Goal: Check status

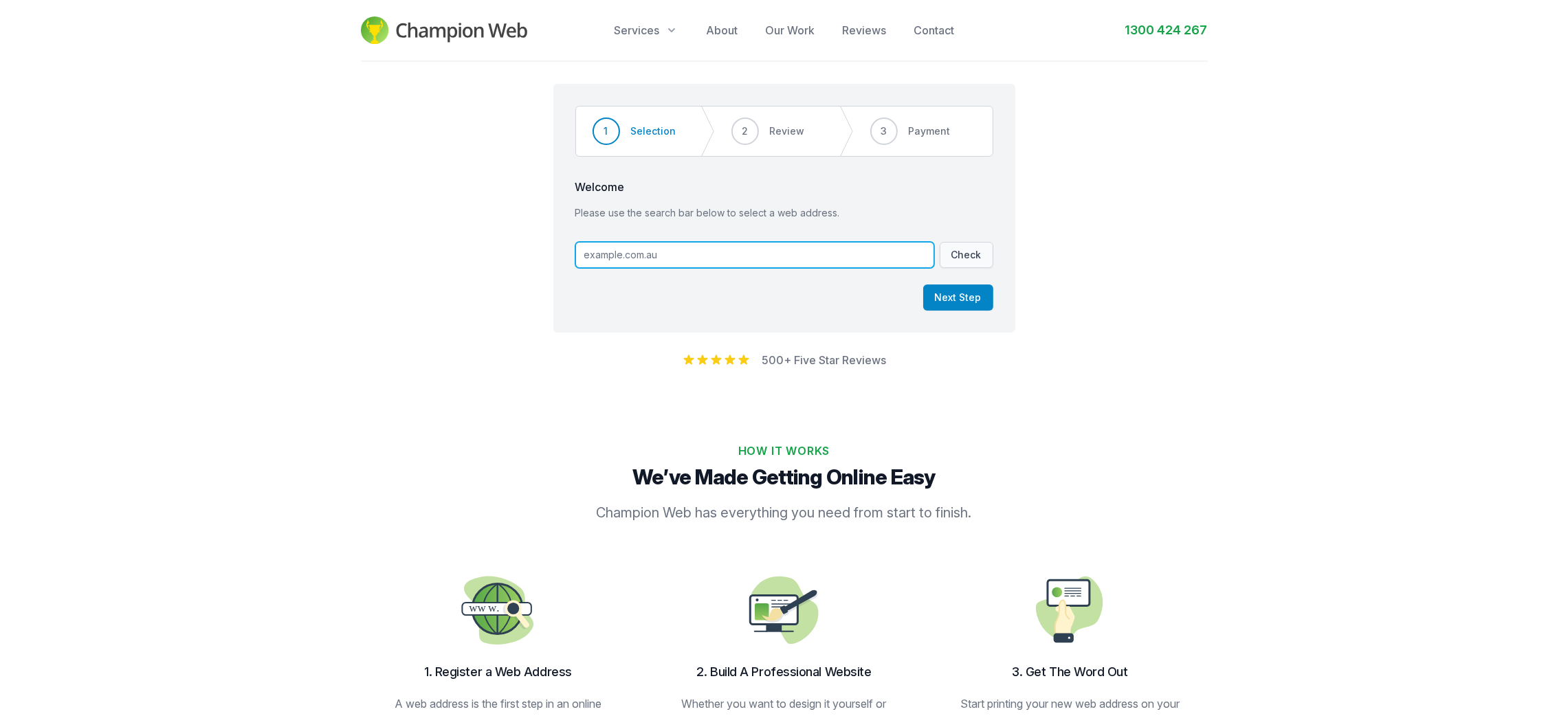
click at [760, 252] on input "text" at bounding box center [755, 255] width 359 height 26
paste input "[DOMAIN_NAME]"
type input "[DOMAIN_NAME]"
click at [960, 251] on button "Check" at bounding box center [966, 255] width 53 height 26
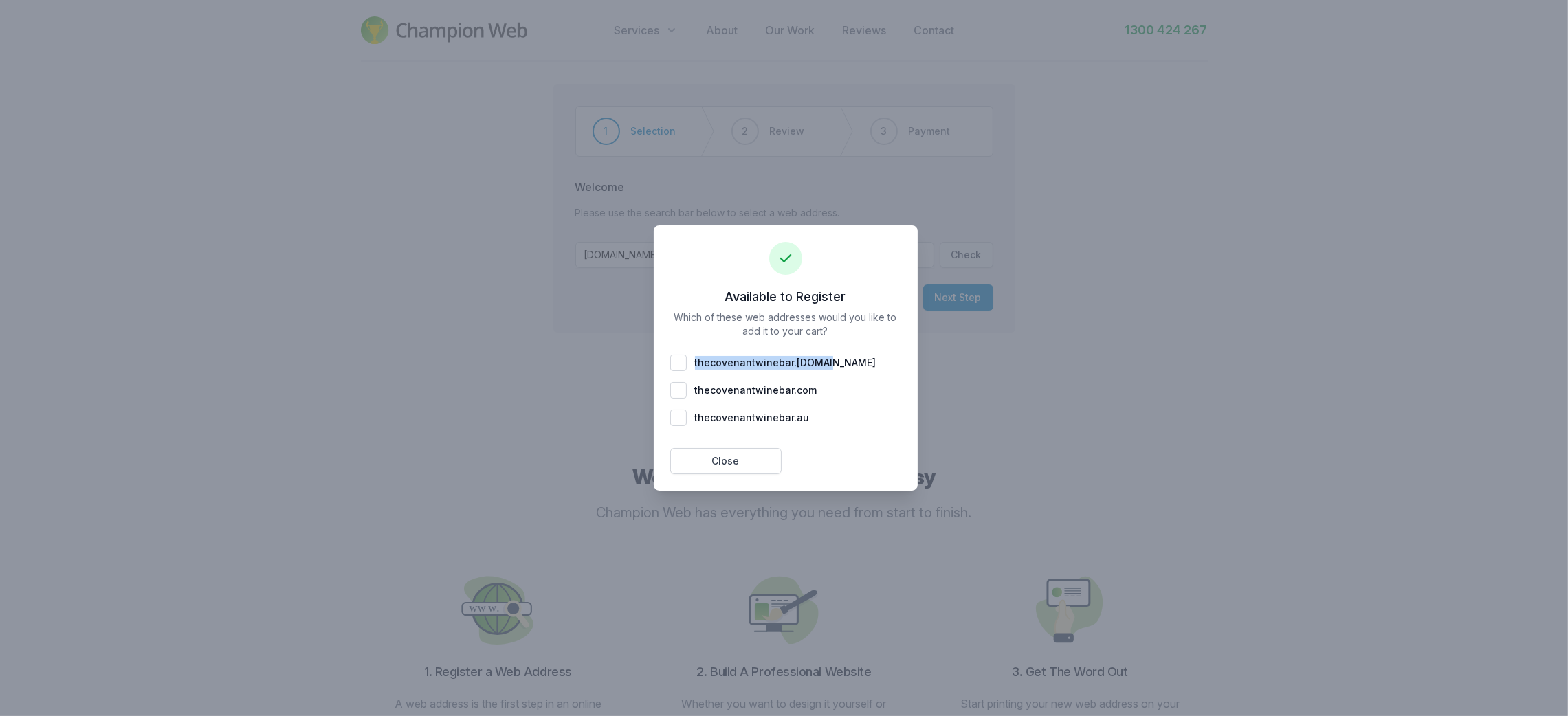
drag, startPoint x: 849, startPoint y: 357, endPoint x: 694, endPoint y: 358, distance: 155.0
click at [694, 358] on div "thecovenantwinebar . [DOMAIN_NAME]" at bounding box center [785, 363] width 231 height 17
checkbox input "true"
copy span "thecovenantwinebar . [DOMAIN_NAME]"
